Goal: Transaction & Acquisition: Book appointment/travel/reservation

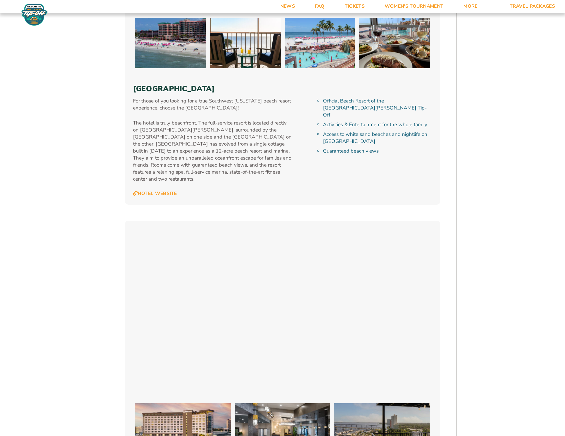
scroll to position [1801, 0]
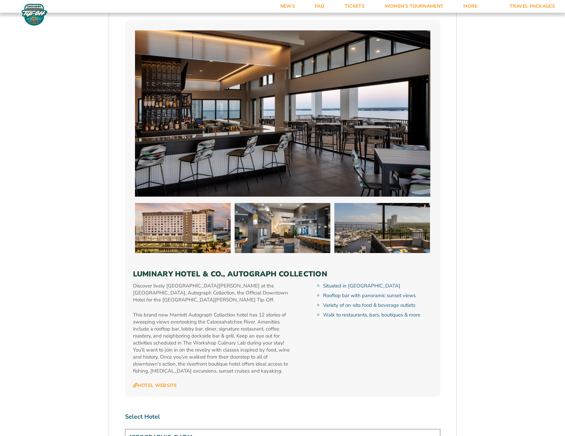
click at [320, 321] on div "Situated in [GEOGRAPHIC_DATA] Rooftop bar with panoramic sunset views Variety o…" at bounding box center [373, 335] width 120 height 106
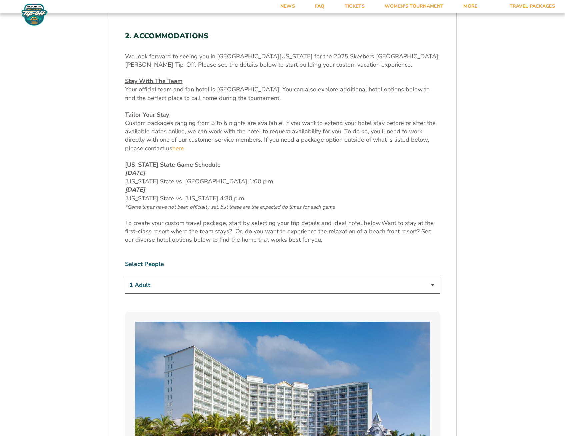
scroll to position [300, 0]
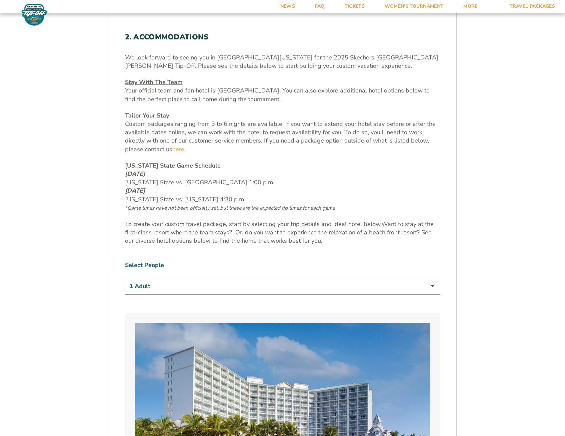
click at [174, 290] on select "1 Adult 2 Adults 3 Adults 4 Adults 2 Adults + 1 Child 2 Adults + 2 Children 2 A…" at bounding box center [283, 285] width 316 height 17
select select "2 Adults + 2 Children"
click at [125, 277] on select "1 Adult 2 Adults 3 Adults 4 Adults 2 Adults + 1 Child 2 Adults + 2 Children 2 A…" at bounding box center [283, 285] width 316 height 17
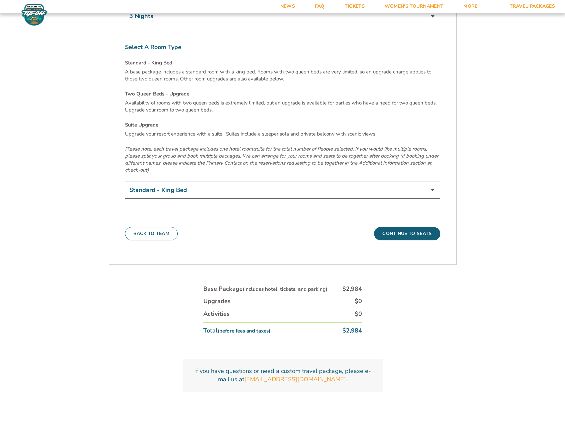
scroll to position [2366, 0]
click at [168, 182] on select "Standard - King Bed Two Queen Beds - Upgrade (+$15 per night) Suite Upgrade (+$…" at bounding box center [283, 190] width 316 height 17
select select "Two Queen Beds - Upgrade"
click at [125, 182] on select "Standard - King Bed Two Queen Beds - Upgrade (+$15 per night) Suite Upgrade (+$…" at bounding box center [283, 190] width 316 height 17
click at [406, 227] on button "Continue To Seats" at bounding box center [407, 233] width 66 height 13
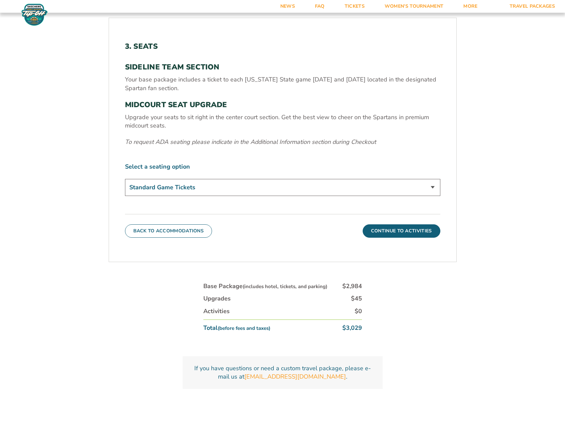
scroll to position [289, 0]
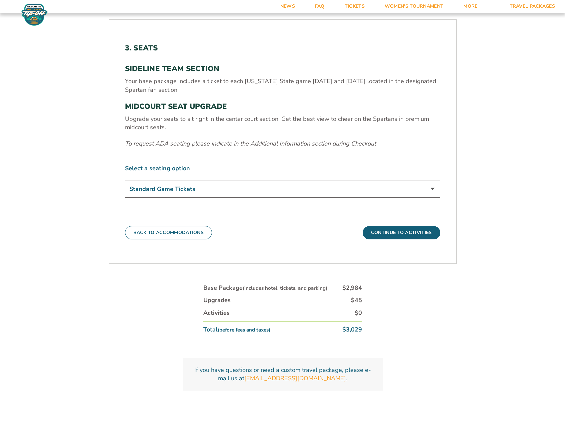
click at [220, 191] on select "Standard Game Tickets Midcourt Seat Upgrade (+$140 per person)" at bounding box center [283, 188] width 316 height 17
click at [178, 189] on select "Standard Game Tickets Midcourt Seat Upgrade (+$140 per person)" at bounding box center [283, 188] width 316 height 17
click at [390, 233] on button "Continue To Activities" at bounding box center [402, 232] width 78 height 13
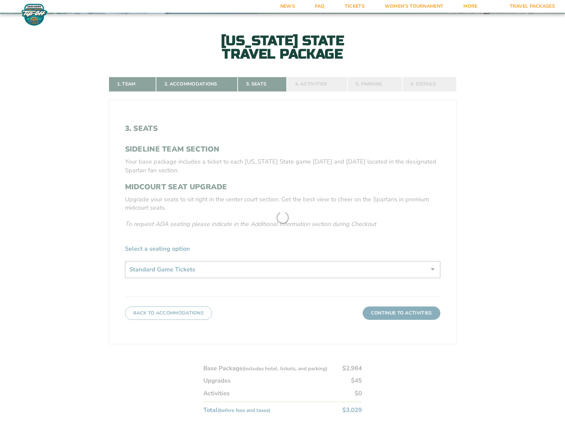
scroll to position [206, 0]
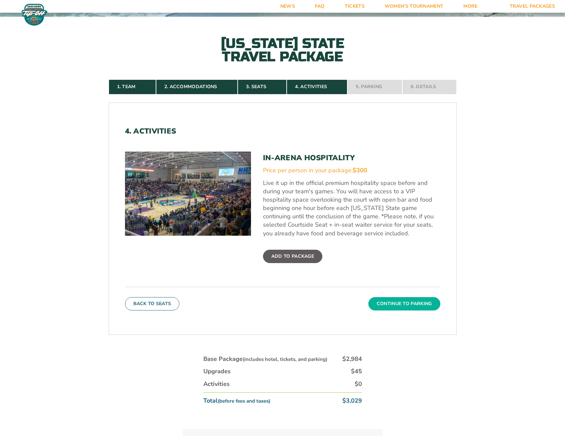
click at [410, 302] on button "Continue To Parking" at bounding box center [405, 303] width 72 height 13
